Goal: Transaction & Acquisition: Purchase product/service

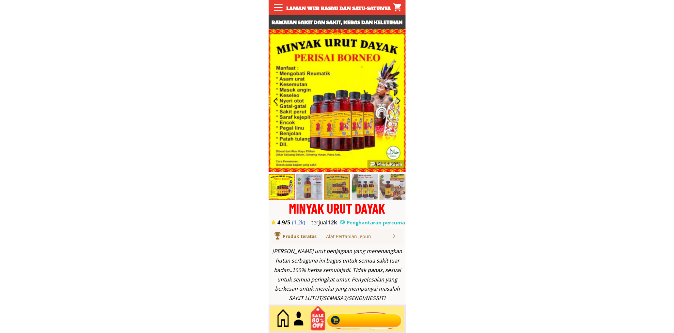
click at [373, 319] on div at bounding box center [364, 320] width 79 height 22
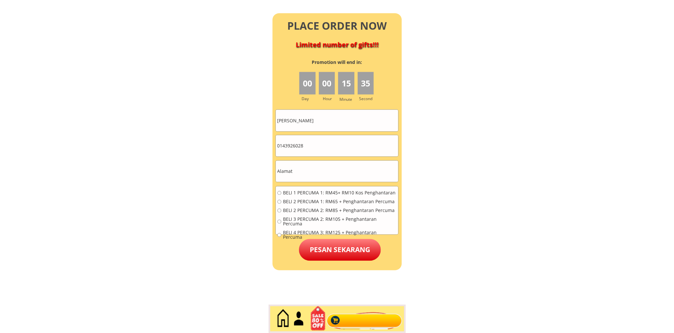
scroll to position [2893, 0]
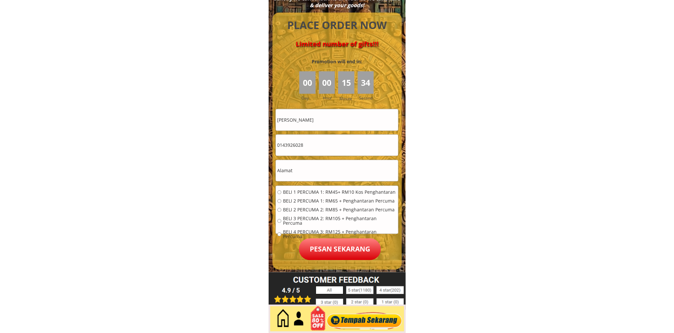
click at [339, 115] on input "Alice Tan" at bounding box center [337, 119] width 122 height 21
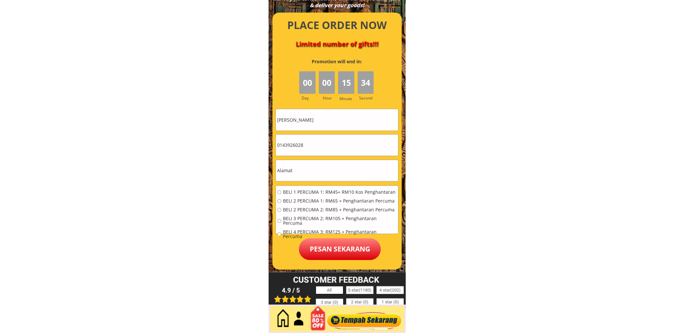
paste input "0147367353"
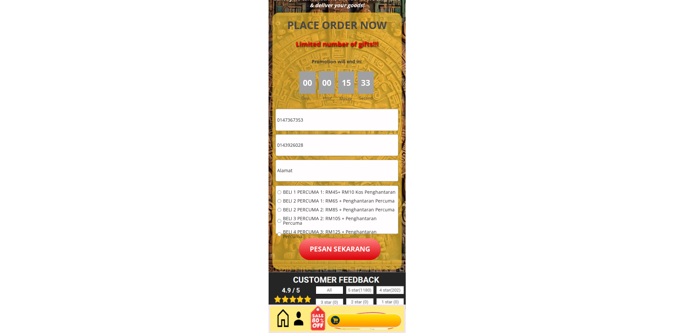
type input "0147367353"
click at [316, 143] on input "0143926028" at bounding box center [337, 145] width 122 height 21
paste input "7367353"
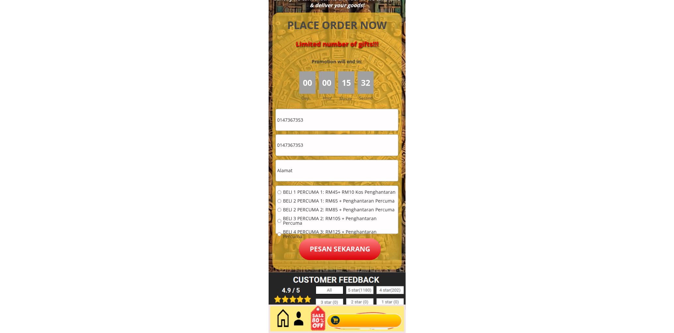
type input "0147367353"
click at [355, 118] on input "0147367353" at bounding box center [337, 119] width 122 height 21
paste input "Jamaliah Ali"
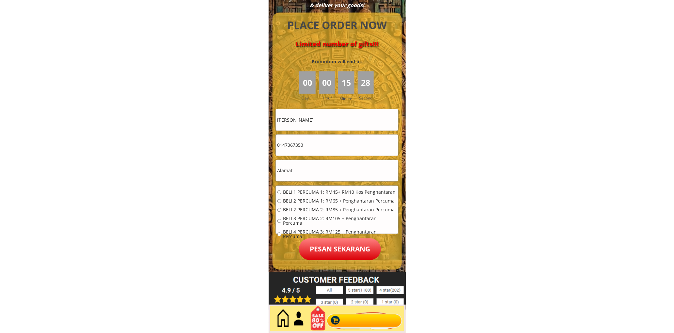
type input "Jamaliah Ali"
click at [324, 170] on input "text" at bounding box center [337, 170] width 122 height 21
click at [324, 169] on input "text" at bounding box center [337, 170] width 122 height 21
paste input "Lot. 12726_3. Kg sg.putat. Bt. Berendam. Melaka"
type input "Lot. 12726_3. Kg sg.putat. Bt. Berendam. Melaka"
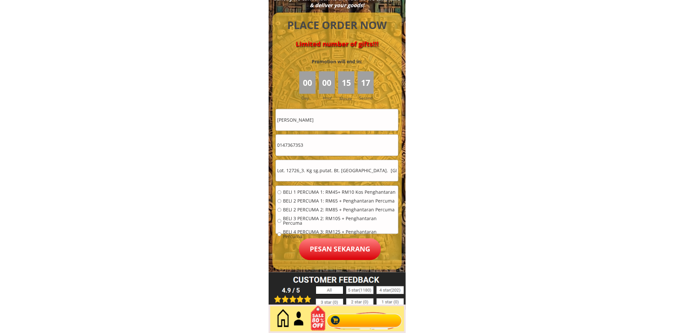
click at [292, 188] on div "BELI 1 PERCUMA 1: RM45+ RM10 Kos Penghantaran BELI 2 PERCUMA 1: RM65 + Penghant…" at bounding box center [337, 217] width 122 height 62
click at [333, 193] on span "BELI 1 PERCUMA 1: RM45+ RM10 Kos Penghantaran" at bounding box center [340, 192] width 114 height 5
radio input "true"
click at [339, 242] on p "Pesan sekarang" at bounding box center [340, 250] width 82 height 22
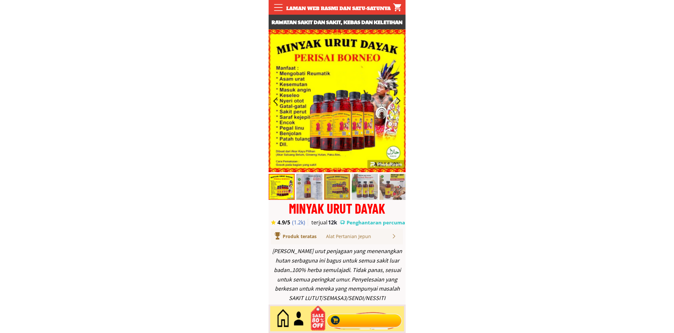
click at [350, 327] on div at bounding box center [364, 320] width 79 height 22
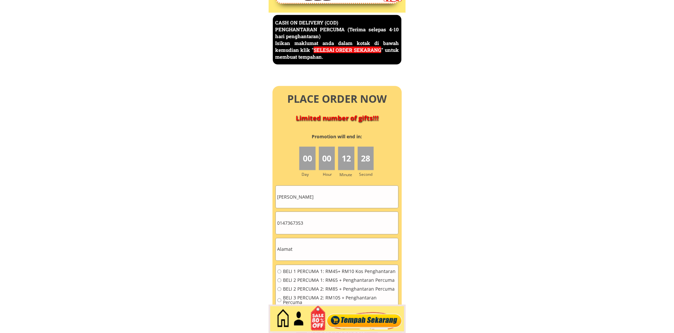
scroll to position [2832, 0]
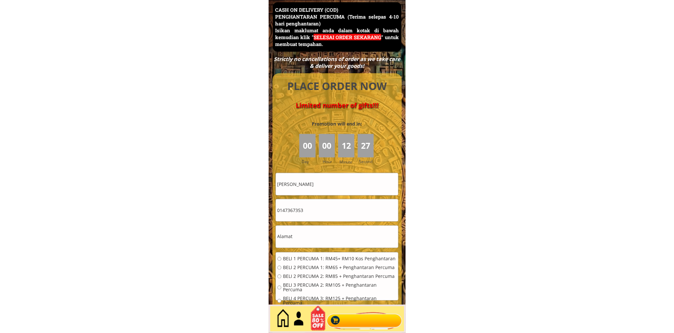
click at [313, 186] on input "Jamaliah Ali" at bounding box center [337, 184] width 122 height 22
type input "nor hayati abu hassan"
click at [316, 214] on input "0147367353" at bounding box center [337, 210] width 122 height 22
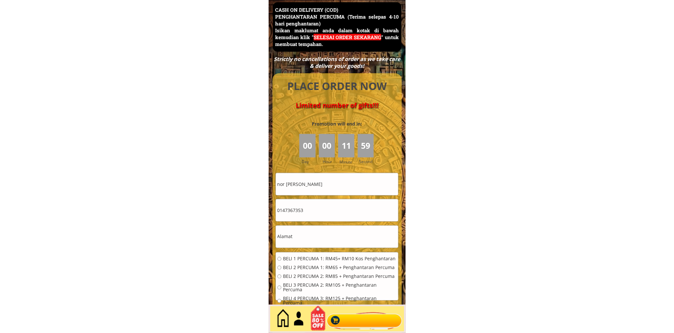
click at [316, 214] on input "0147367353" at bounding box center [337, 210] width 122 height 22
type input "0162505443"
click at [311, 242] on input "text" at bounding box center [337, 237] width 122 height 22
paste input "55/162 Jalan Gedong Lalang 8, Ampangan, 70400 Seremban, N.Sembilan"
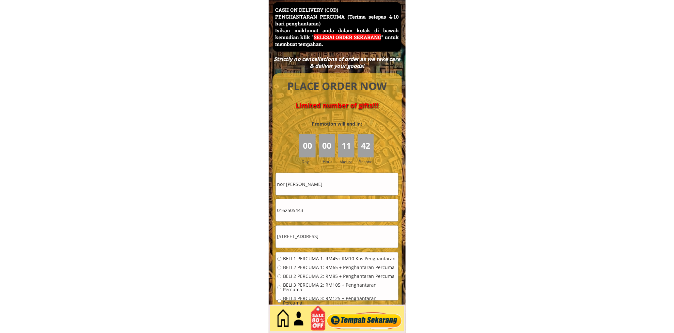
scroll to position [0, 34]
type input "55/162 Jalan Gedong Lalang 8, Ampangan, 70400 Seremban, N.Sembilan"
click at [305, 255] on div "BELI 1 PERCUMA 1: RM45+ RM10 Kos Penghantaran BELI 2 PERCUMA 1: RM65 + Penghant…" at bounding box center [337, 284] width 122 height 62
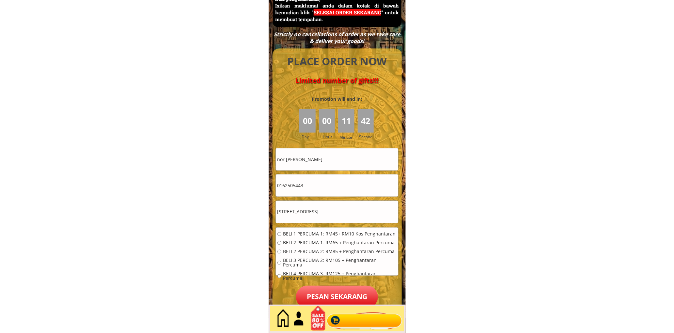
scroll to position [2893, 0]
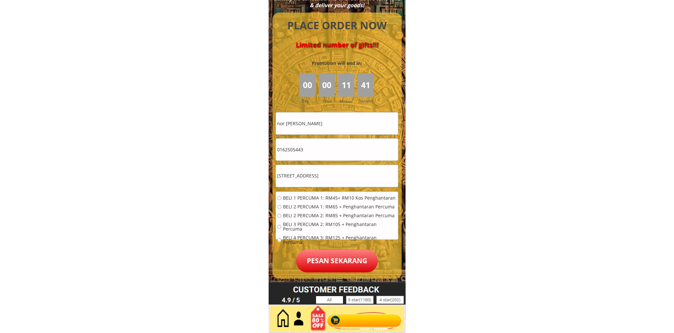
click at [296, 198] on span "BELI 1 PERCUMA 1: RM45+ RM10 Kos Penghantaran" at bounding box center [340, 198] width 114 height 5
radio input "true"
click at [332, 262] on p "Pesan sekarang" at bounding box center [337, 261] width 82 height 23
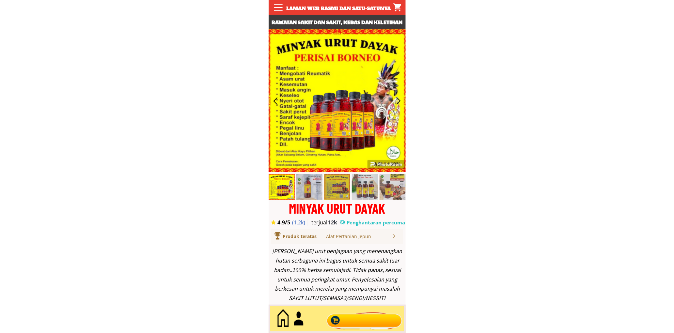
drag, startPoint x: 349, startPoint y: 324, endPoint x: 347, endPoint y: 281, distance: 42.8
click at [348, 324] on div at bounding box center [364, 320] width 79 height 22
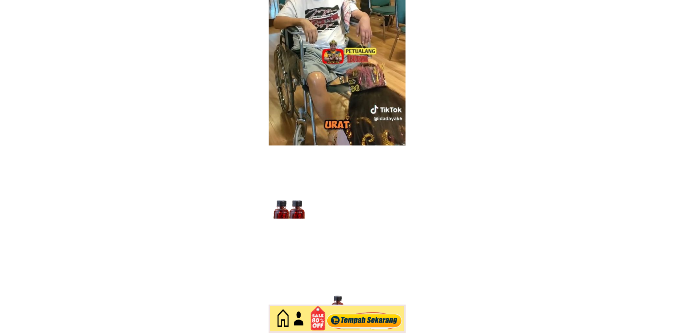
scroll to position [2832, 0]
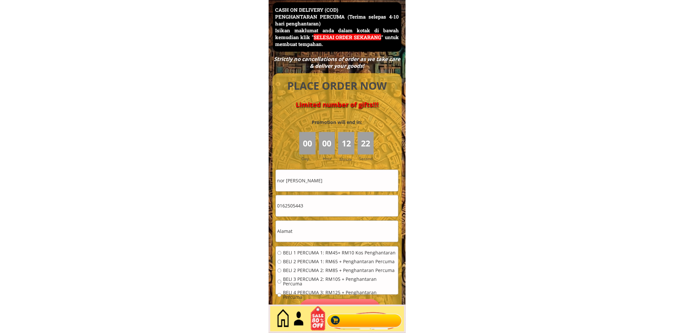
drag, startPoint x: 335, startPoint y: 194, endPoint x: 339, endPoint y: 189, distance: 6.3
click at [335, 194] on form "BELI 1 PERCUMA 1: RM45+ RM10 Kos Penghantaran BELI 2 PERCUMA 1: RM65 + Penghant…" at bounding box center [337, 245] width 123 height 151
click at [339, 188] on input "nor hayati abu hassan" at bounding box center [337, 180] width 122 height 21
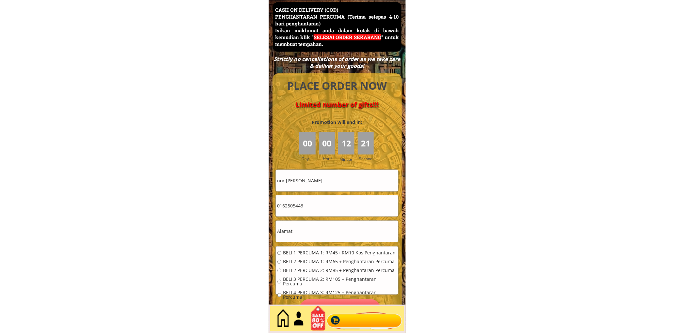
paste input "Rostman bi"
type input "[PERSON_NAME]"
click at [313, 217] on form "BELI 1 PERCUMA 1: RM45+ RM10 Kos Penghantaran BELI 2 PERCUMA 1: RM65 + Penghant…" at bounding box center [337, 245] width 123 height 151
click at [310, 231] on input "text" at bounding box center [337, 231] width 122 height 21
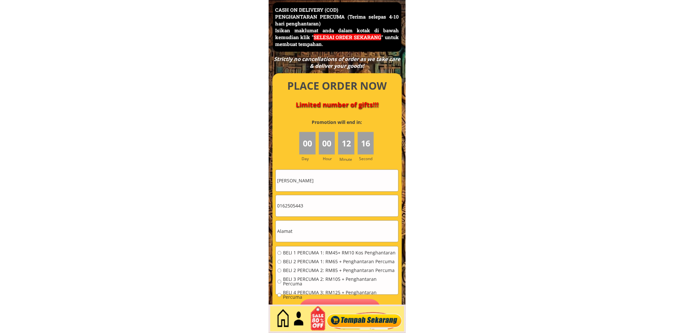
paste input "217, felda Mempaga 2"
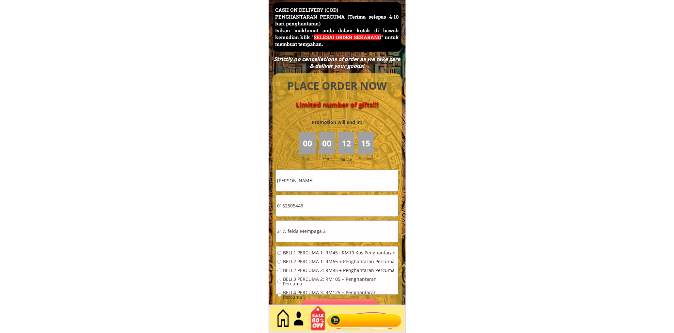
type input "217, felda Mempaga 2"
click at [321, 204] on input "0162505443" at bounding box center [337, 206] width 122 height 21
paste input "[CREDIT_CARD_NUMBER]"
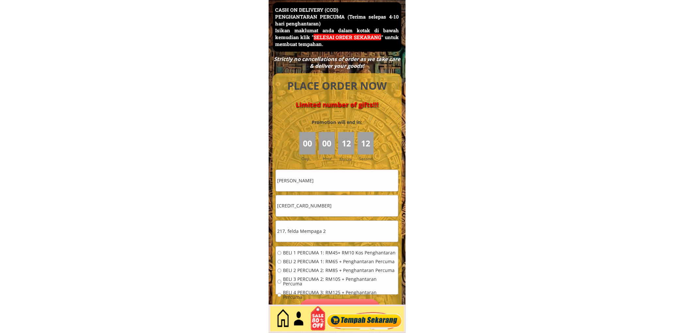
type input "[CREDIT_CARD_NUMBER]"
click at [293, 254] on span "BELI 1 PERCUMA 1: RM45+ RM10 Kos Penghantaran" at bounding box center [340, 253] width 114 height 5
radio input "true"
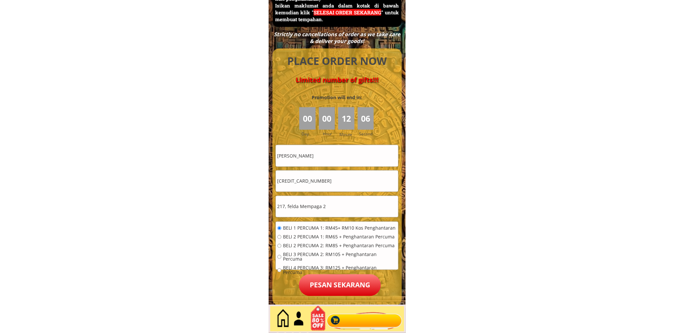
scroll to position [2893, 0]
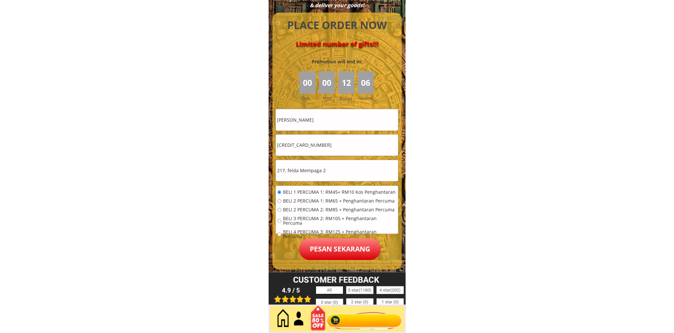
click at [331, 245] on p "Pesan sekarang" at bounding box center [340, 250] width 82 height 22
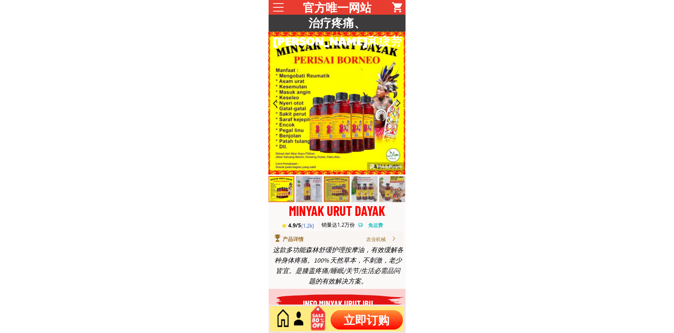
click at [380, 318] on p "立即订购" at bounding box center [367, 320] width 72 height 20
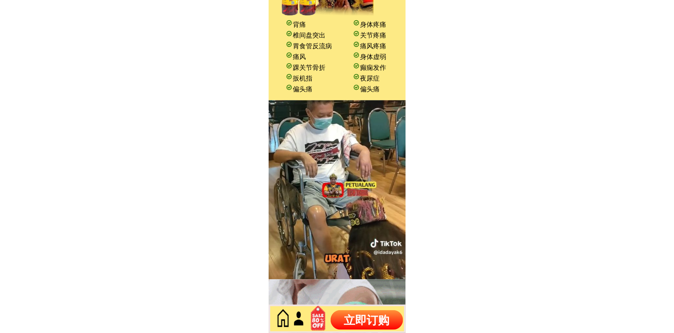
scroll to position [2792, 0]
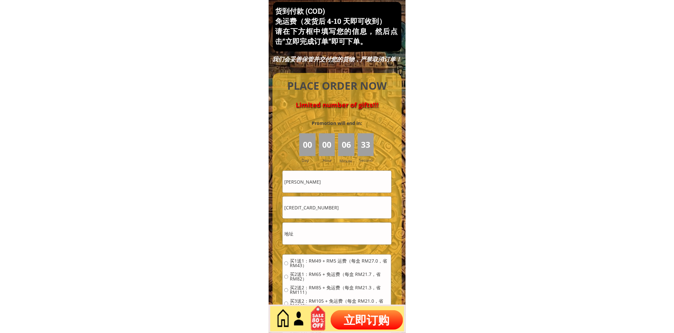
click at [339, 205] on input "[CREDIT_CARD_NUMBER]" at bounding box center [337, 208] width 108 height 22
click at [335, 183] on input "[PERSON_NAME]" at bounding box center [337, 182] width 108 height 22
click at [335, 185] on input "[PERSON_NAME]" at bounding box center [337, 182] width 108 height 22
paste input "[PERSON_NAME]"
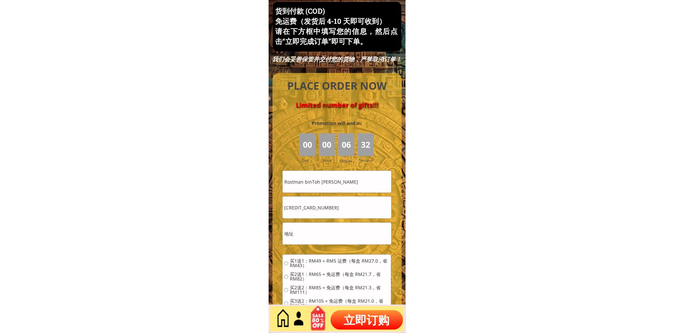
click at [329, 180] on input "Rostman binToh [PERSON_NAME]" at bounding box center [337, 182] width 108 height 22
paste input "text"
type input "[PERSON_NAME]"
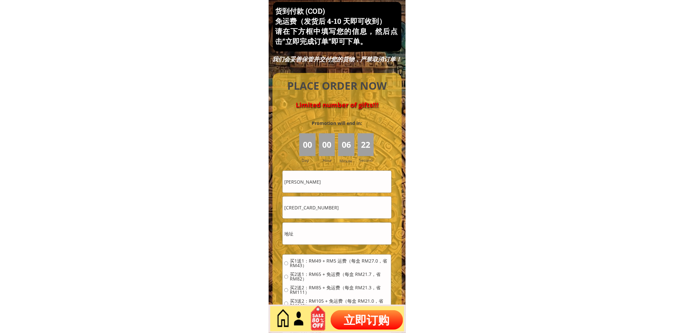
click at [337, 236] on input "text" at bounding box center [337, 234] width 108 height 22
paste input "[STREET_ADDRESS]"
type input "[STREET_ADDRESS]"
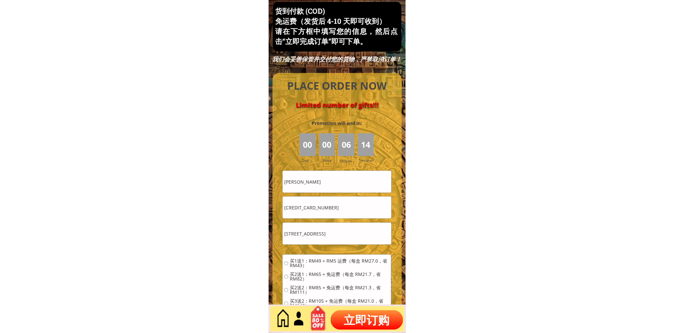
click at [337, 207] on input "[CREDIT_CARD_NUMBER]" at bounding box center [337, 208] width 108 height 22
paste input "-4549528"
click at [330, 199] on input "[CREDIT_CARD_NUMBER]" at bounding box center [337, 208] width 108 height 22
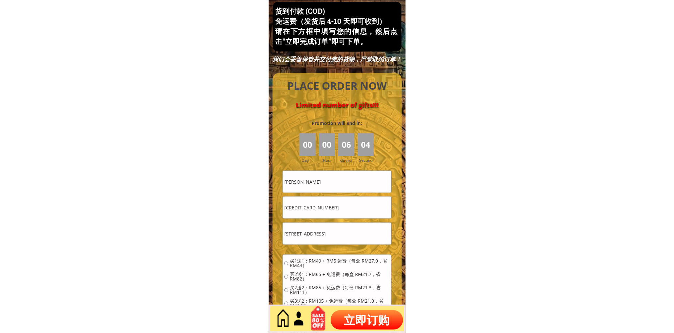
paste input "012-4549528"
click at [327, 213] on input "601155578169012-4549528" at bounding box center [337, 208] width 108 height 22
click at [328, 213] on input "601155578169012-4549528" at bounding box center [337, 208] width 108 height 22
paste input "tel"
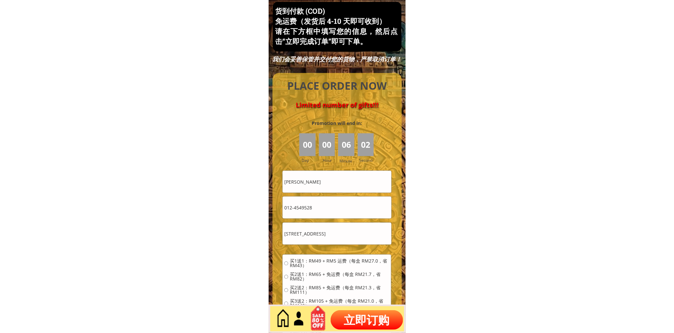
click at [295, 209] on input "012-4549528" at bounding box center [337, 208] width 108 height 22
type input "0124549528"
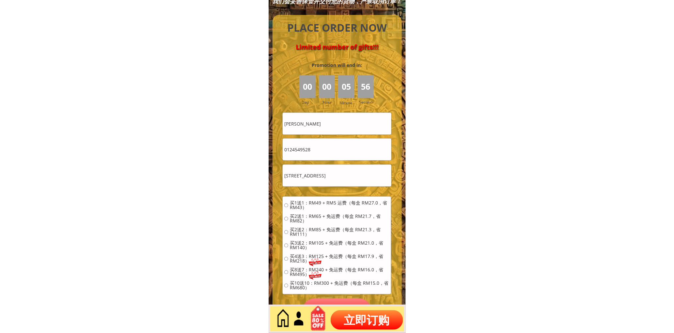
scroll to position [2853, 0]
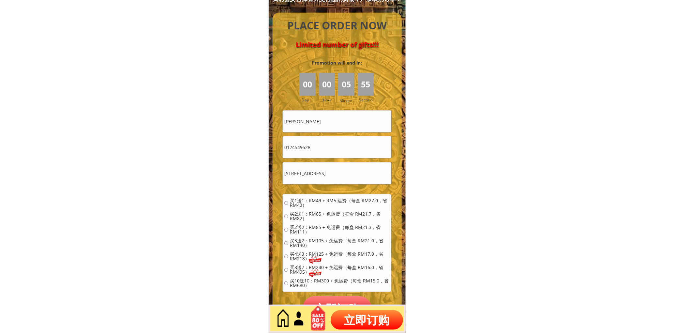
click at [296, 257] on span "买4送3：RM125 + 免运费（每盒 RM17.9，省 RM218）" at bounding box center [340, 256] width 100 height 9
radio input "true"
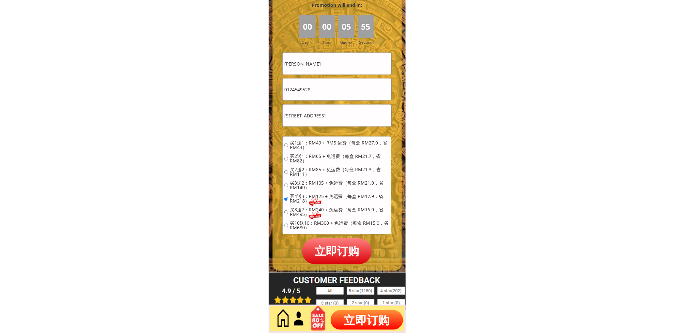
scroll to position [2913, 0]
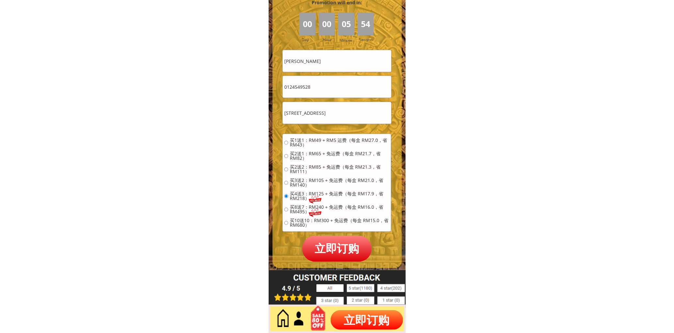
click at [330, 247] on p "立即订购" at bounding box center [337, 249] width 70 height 26
